Goal: Information Seeking & Learning: Understand process/instructions

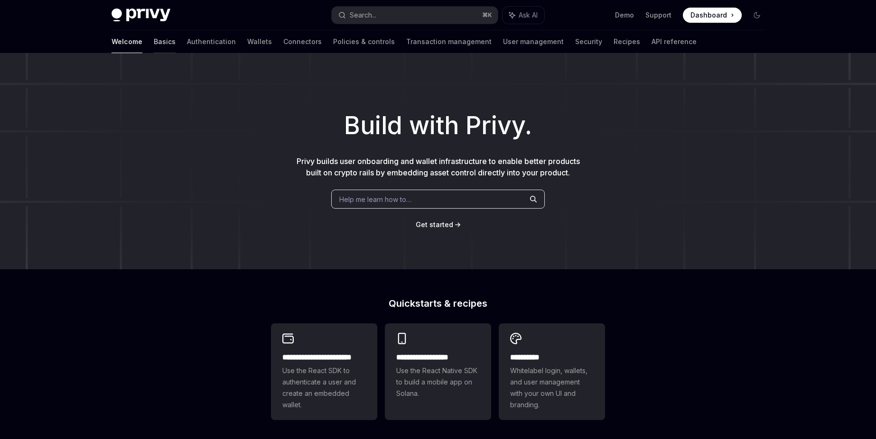
click at [154, 43] on link "Basics" at bounding box center [165, 41] width 22 height 23
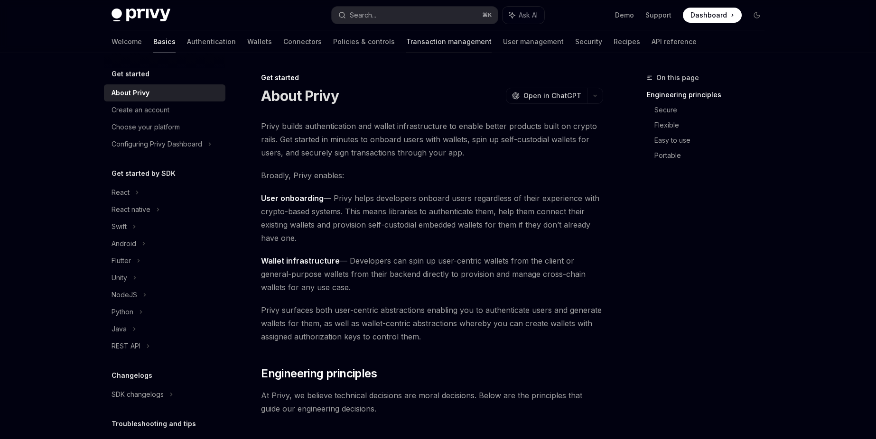
click at [406, 43] on link "Transaction management" at bounding box center [448, 41] width 85 height 23
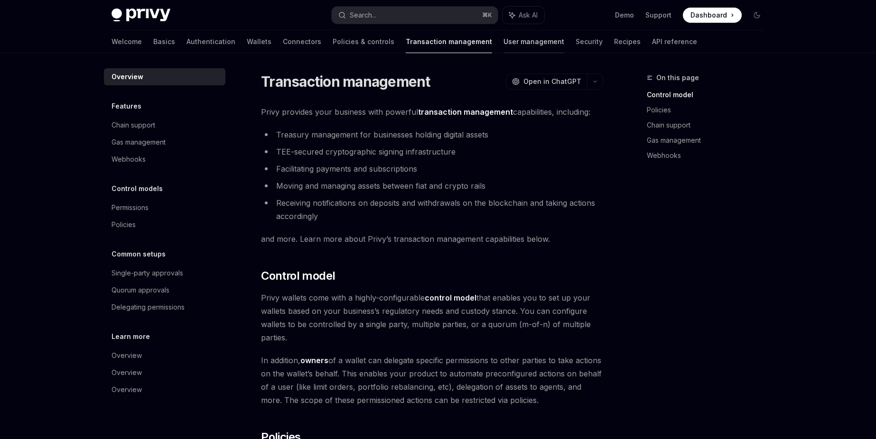
click at [503, 42] on link "User management" at bounding box center [533, 41] width 61 height 23
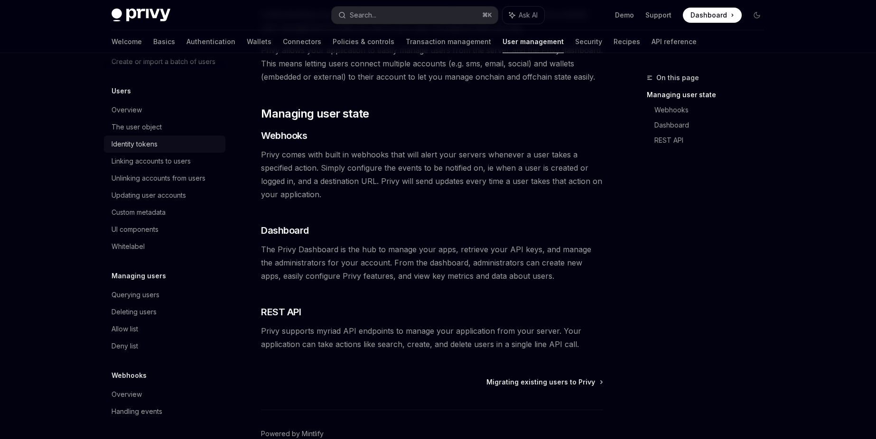
scroll to position [104, 0]
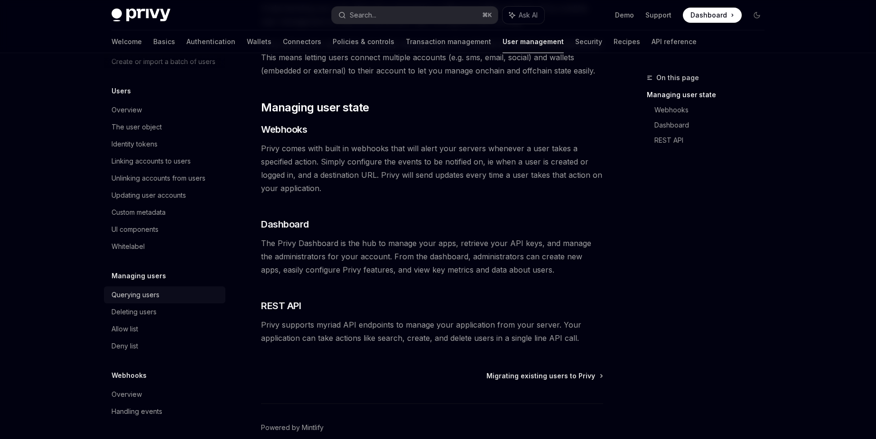
click at [137, 292] on div "Querying users" at bounding box center [136, 294] width 48 height 11
type textarea "*"
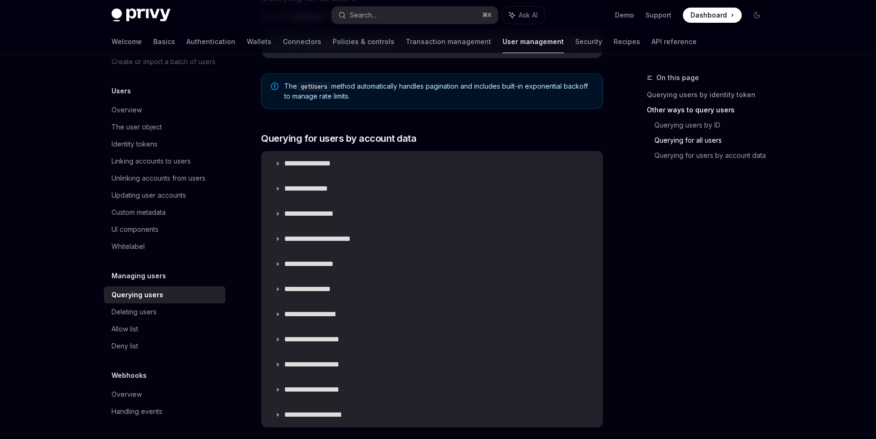
scroll to position [532, 0]
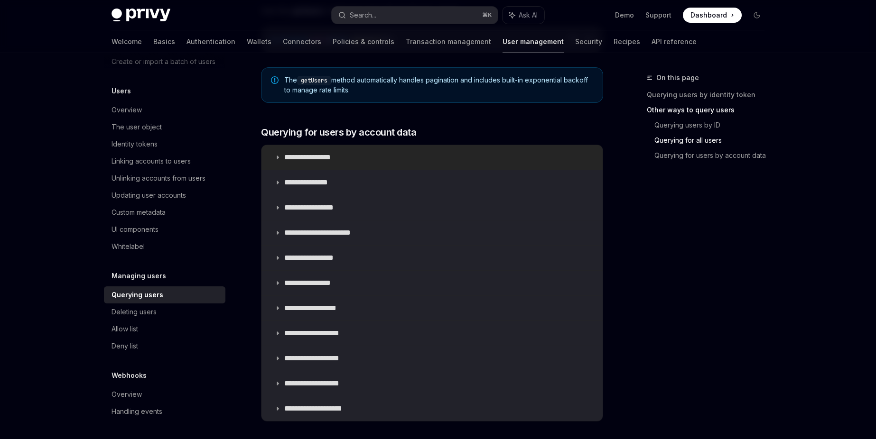
click at [328, 160] on p "**********" at bounding box center [315, 157] width 62 height 9
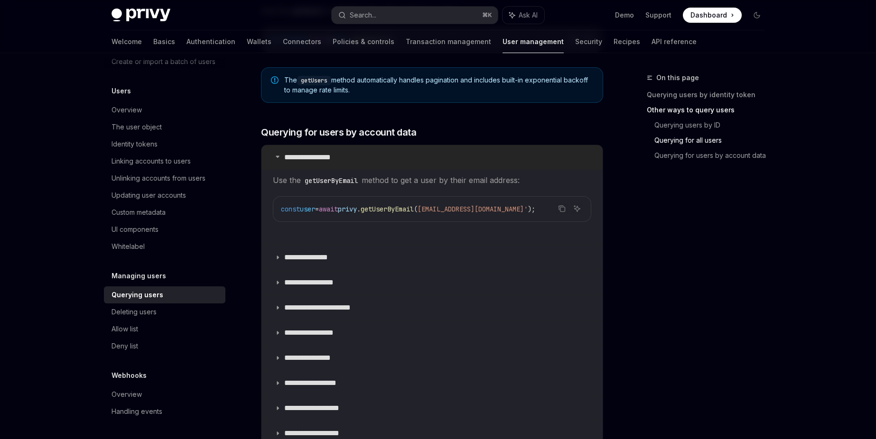
click at [329, 155] on p "**********" at bounding box center [315, 157] width 62 height 9
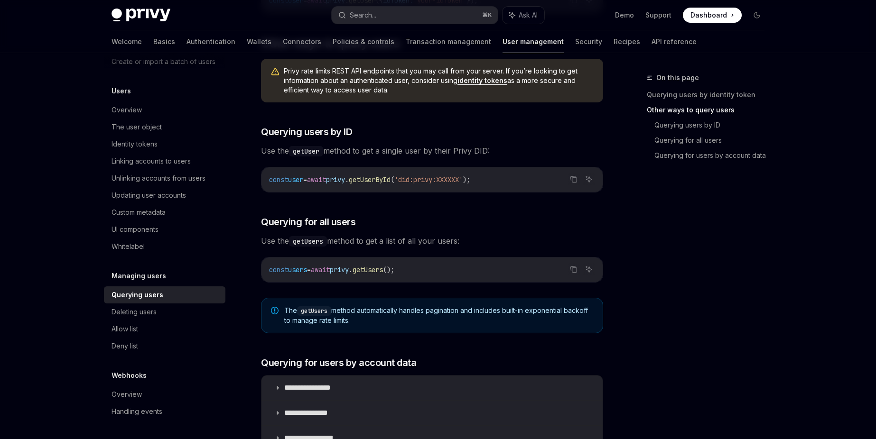
scroll to position [295, 0]
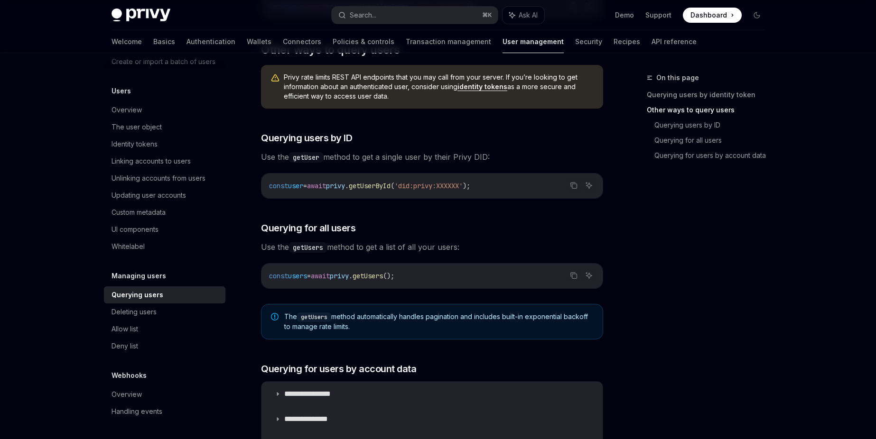
click at [611, 239] on div "On this page Querying users by identity token Other ways to query users Queryin…" at bounding box center [438, 281] width 668 height 1047
click at [647, 293] on div "On this page Querying users by identity token Other ways to query users Queryin…" at bounding box center [700, 255] width 144 height 367
